Goal: Information Seeking & Learning: Learn about a topic

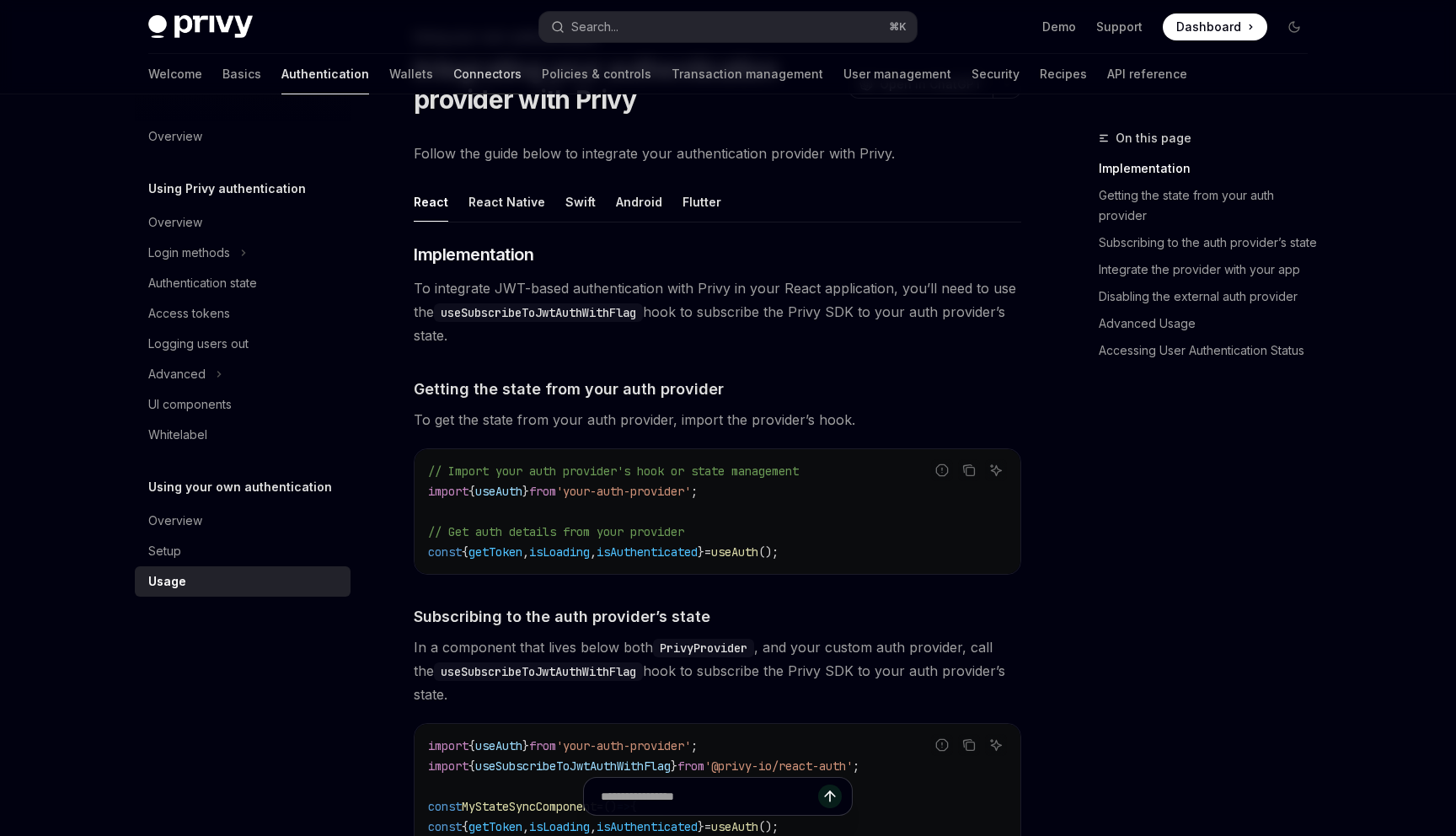
click at [453, 79] on link "Connectors" at bounding box center [487, 75] width 68 height 41
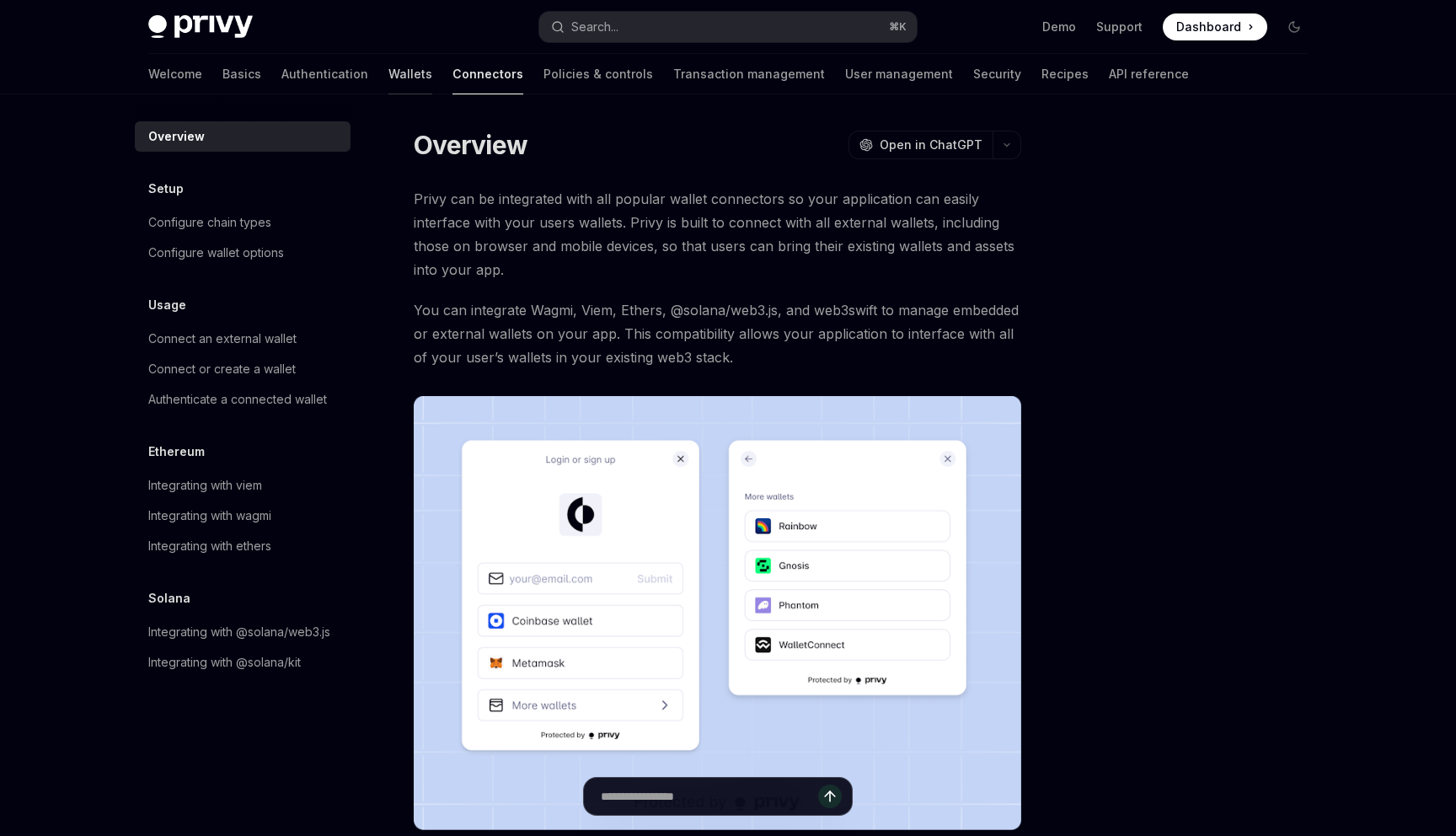
click at [389, 85] on link "Wallets" at bounding box center [411, 75] width 44 height 41
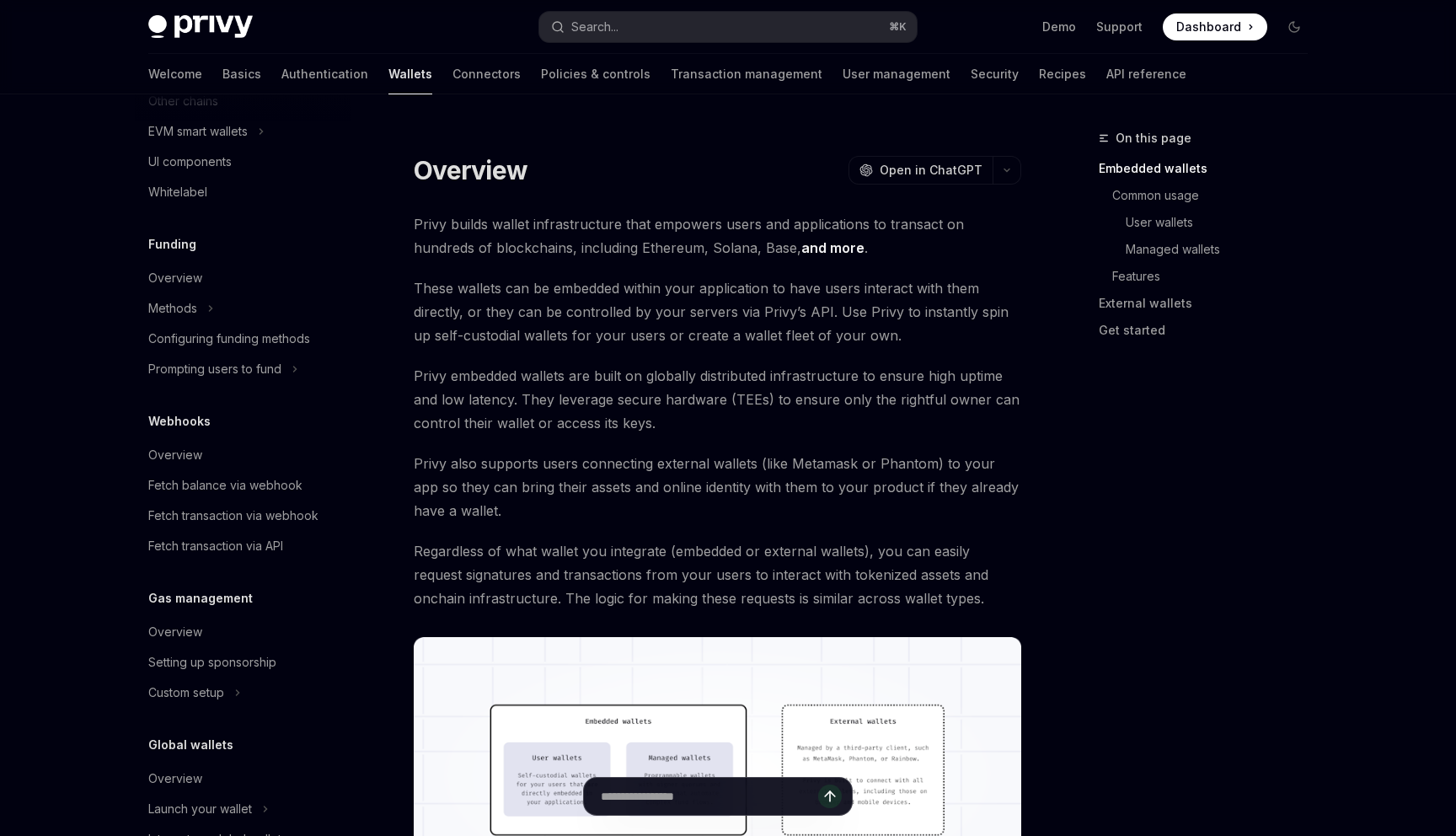
scroll to position [612, 0]
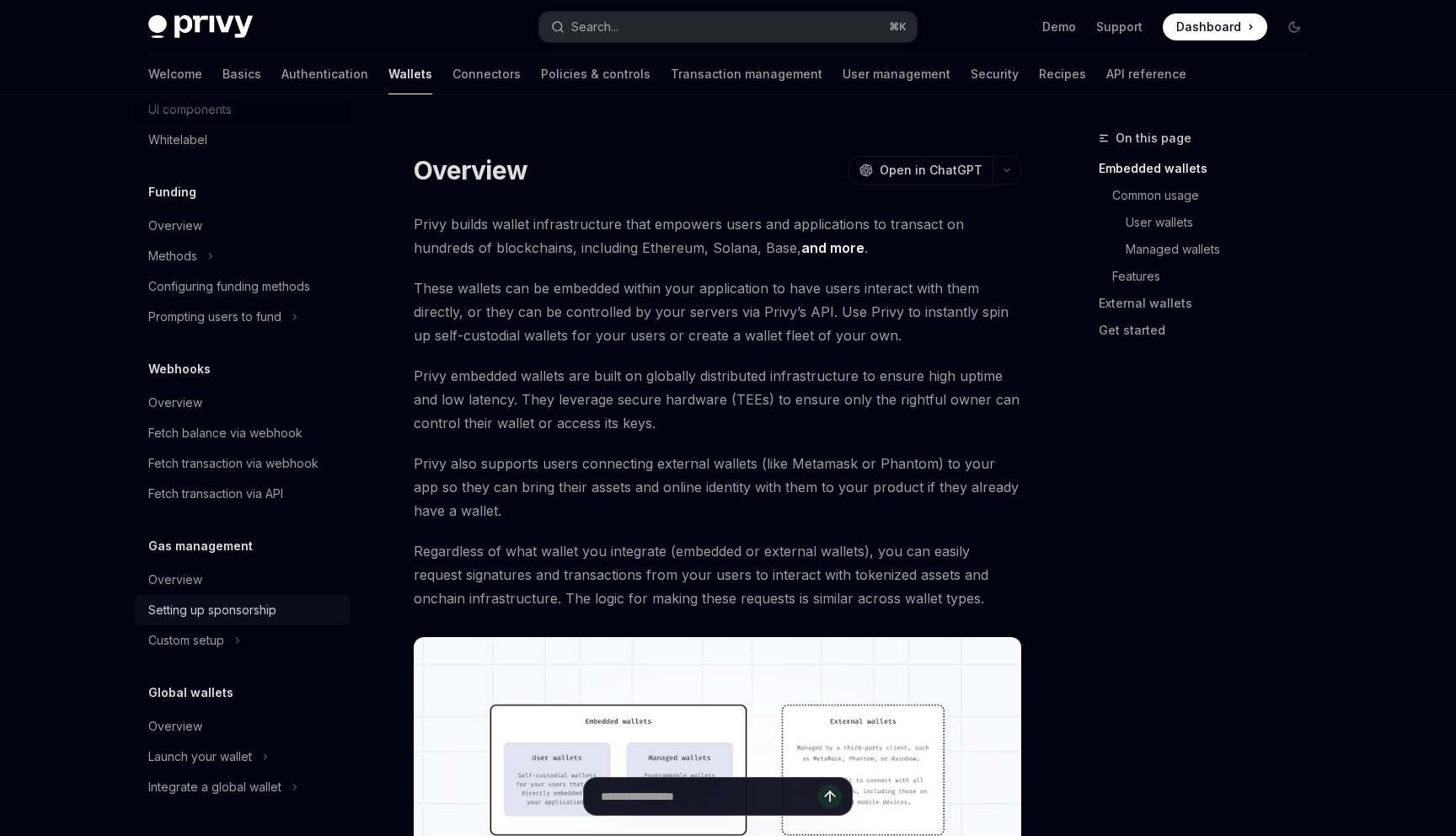
click at [188, 611] on div "Setting up sponsorship" at bounding box center [212, 610] width 128 height 20
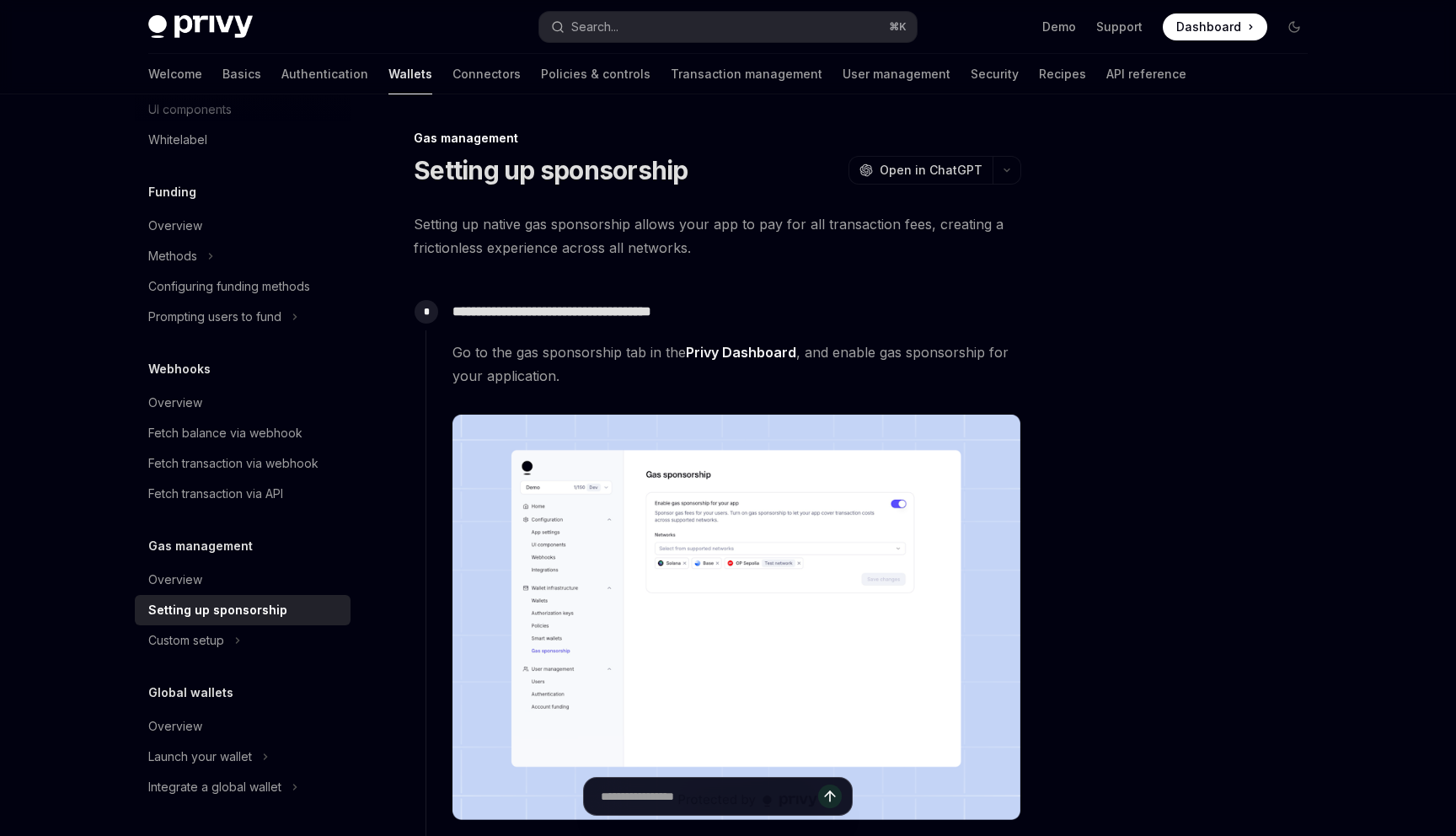
type textarea "*"
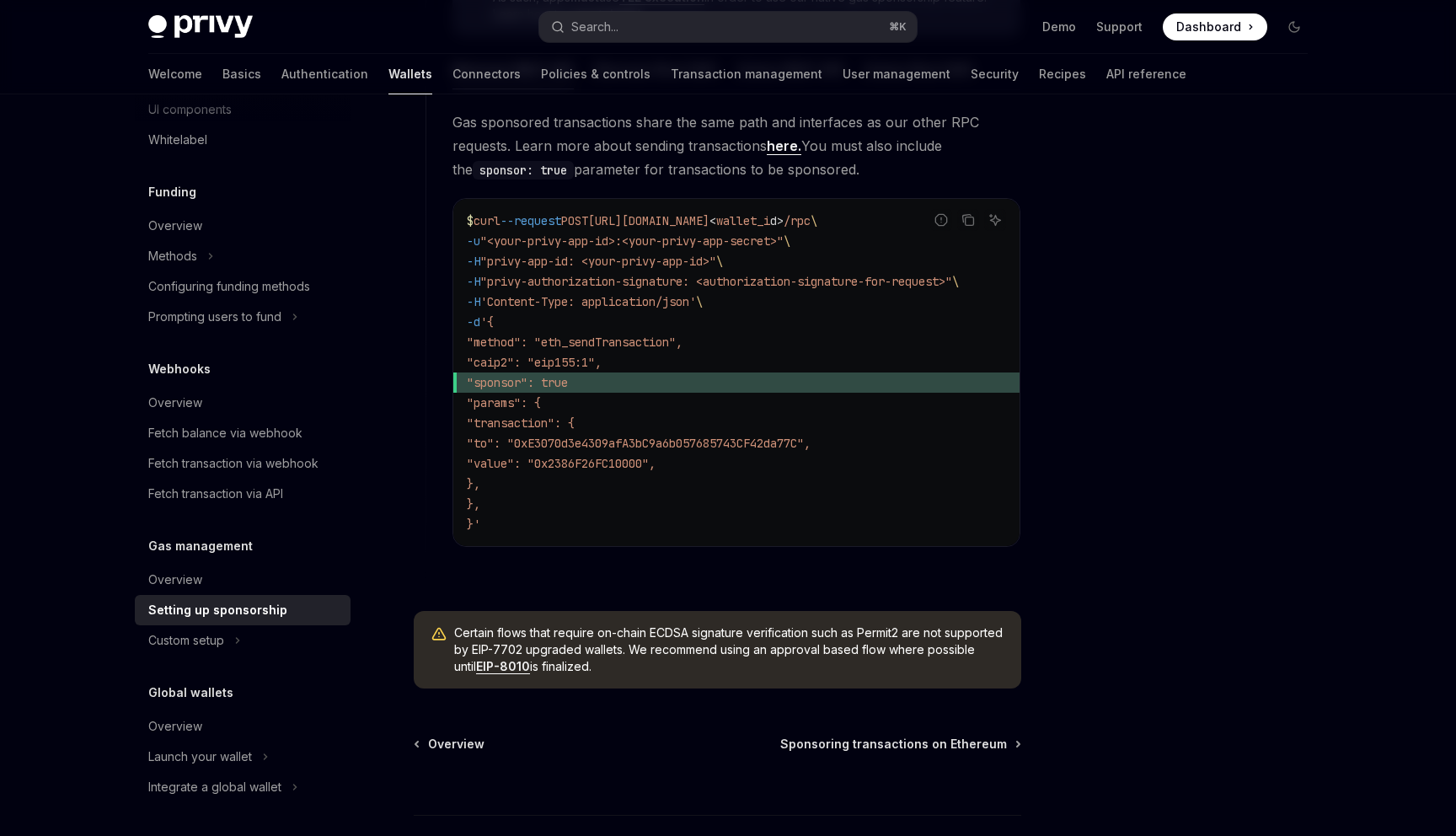
scroll to position [1251, 0]
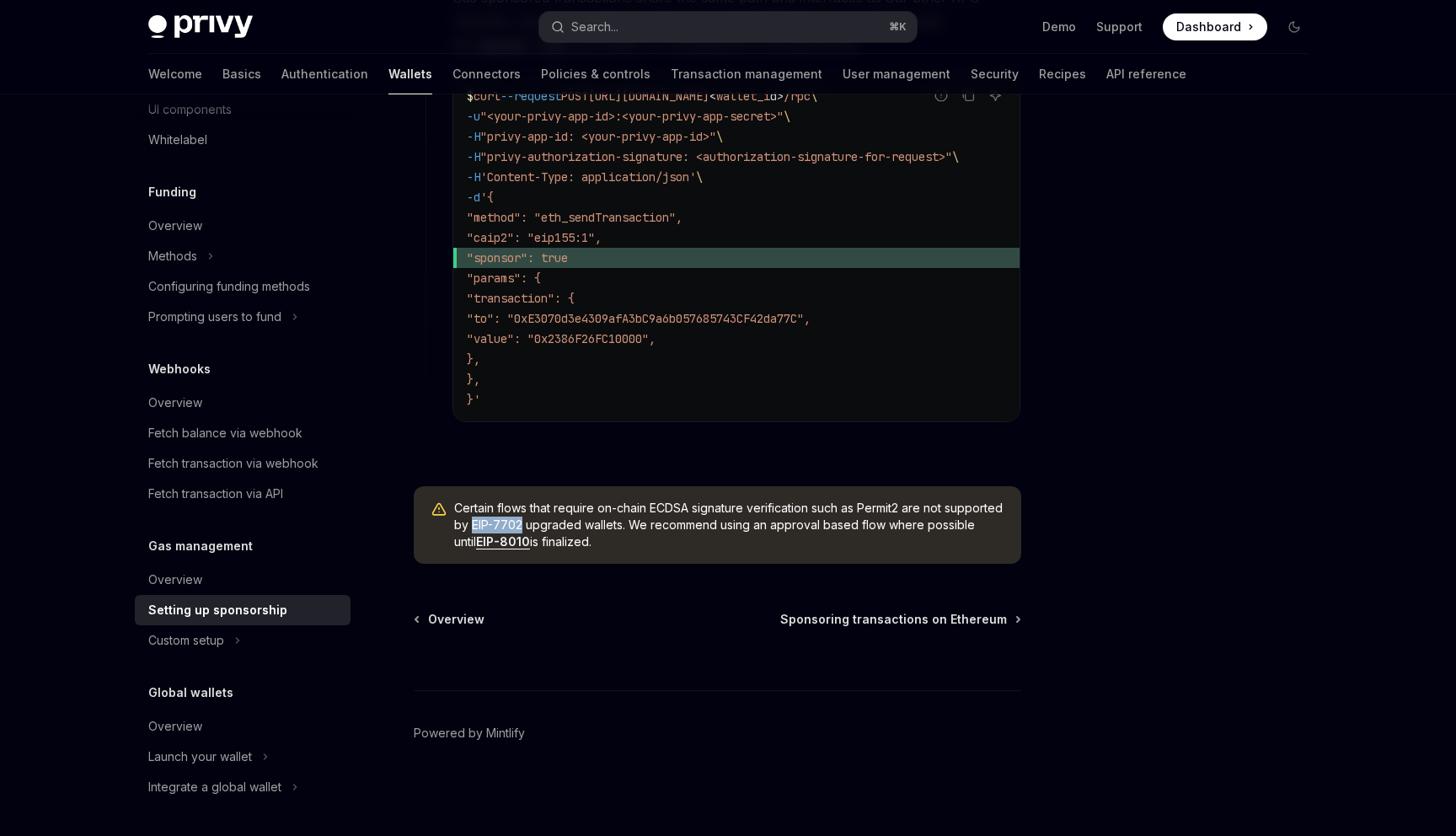
drag, startPoint x: 533, startPoint y: 525, endPoint x: 582, endPoint y: 526, distance: 49.0
click at [582, 526] on span "Certain flows that require on-chain ECDSA signature verification such as Permit…" at bounding box center [729, 525] width 550 height 51
copy span "EIP-7702"
